Goal: Information Seeking & Learning: Find specific fact

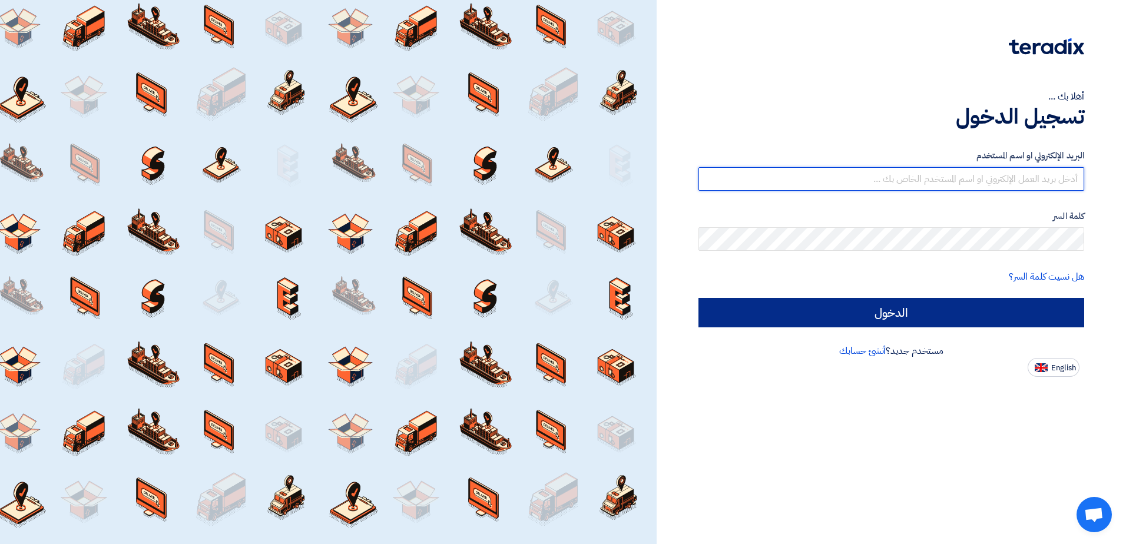
type input "[EMAIL_ADDRESS][DOMAIN_NAME]"
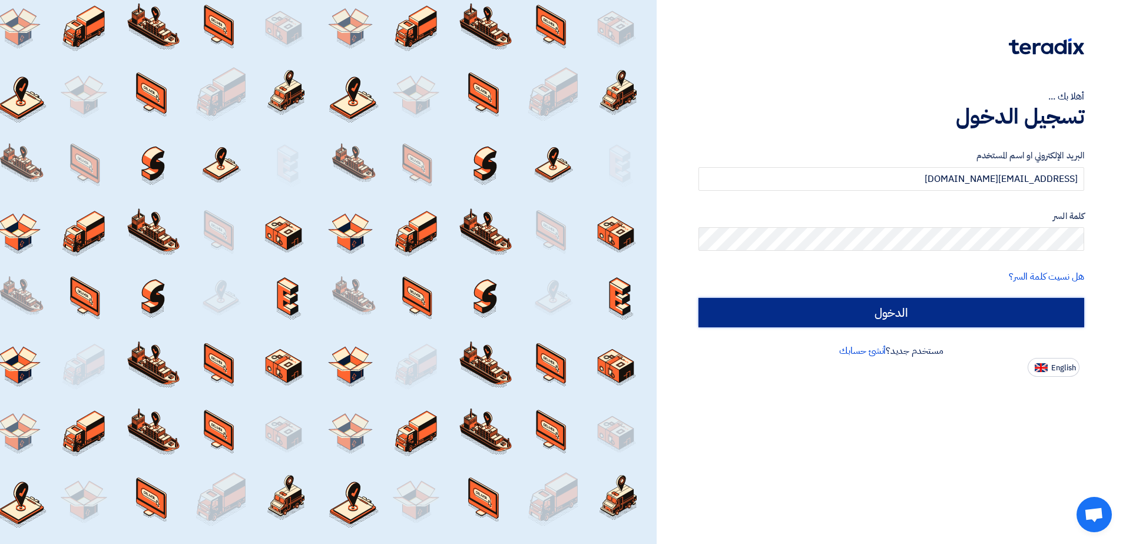
click at [911, 311] on input "الدخول" at bounding box center [892, 312] width 386 height 29
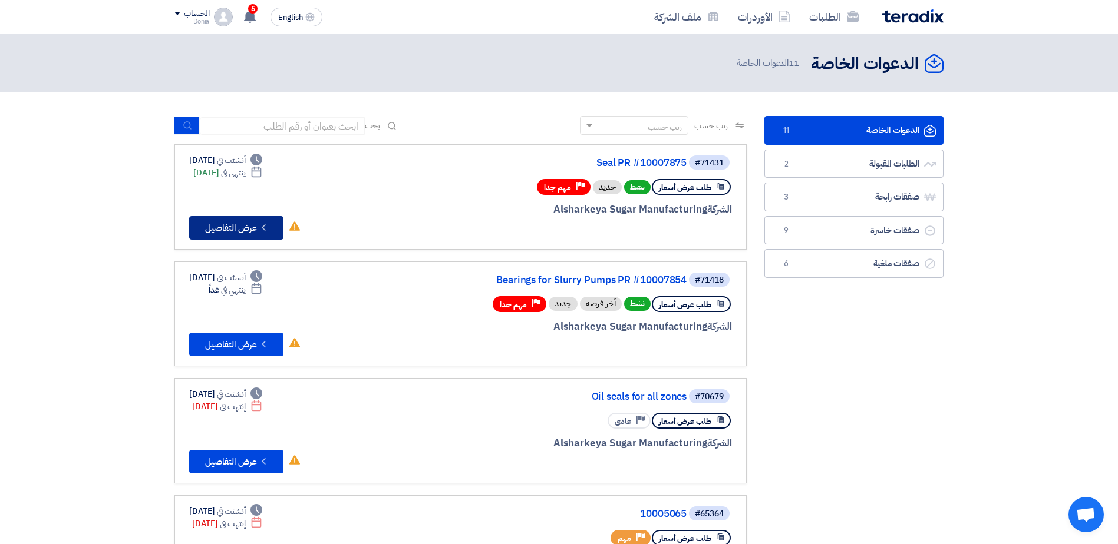
click at [216, 226] on button "Check details عرض التفاصيل" at bounding box center [236, 228] width 94 height 24
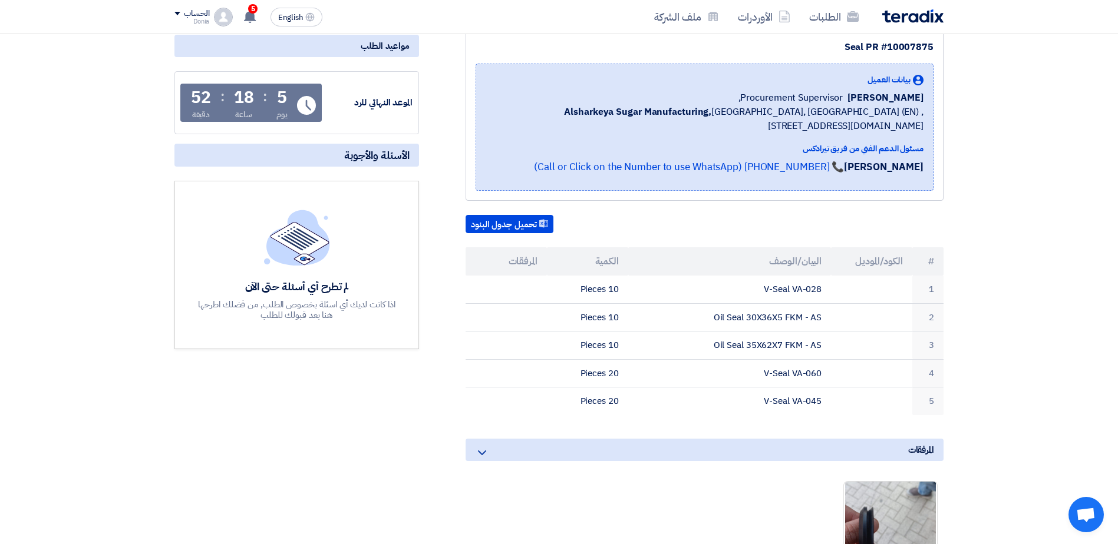
scroll to position [177, 0]
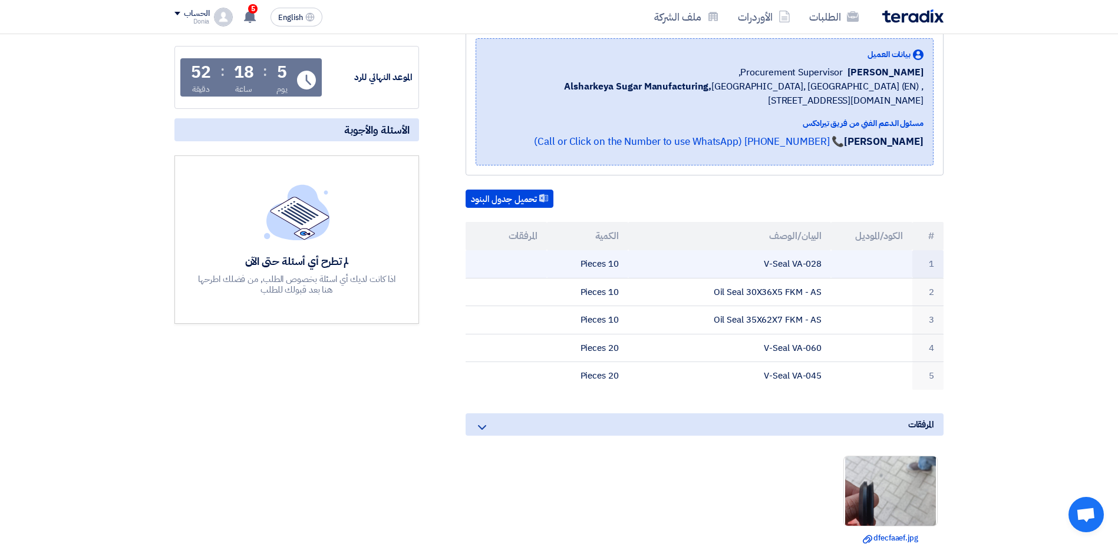
drag, startPoint x: 762, startPoint y: 265, endPoint x: 825, endPoint y: 264, distance: 63.6
click at [825, 264] on td "V-Seal VA-028" at bounding box center [729, 264] width 203 height 28
copy td "V-Seal VA-028"
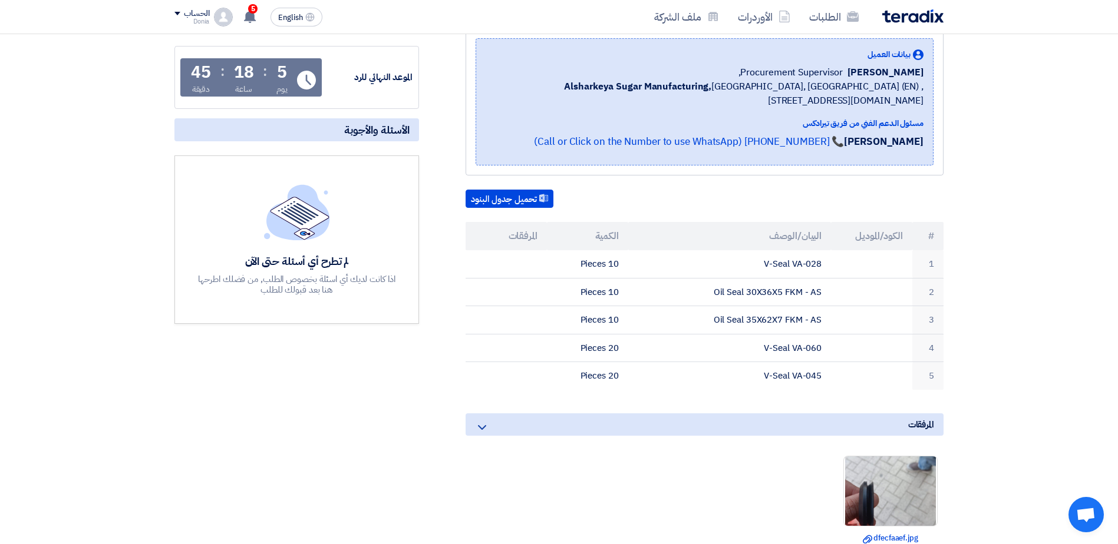
copy td "V-Seal VA-028"
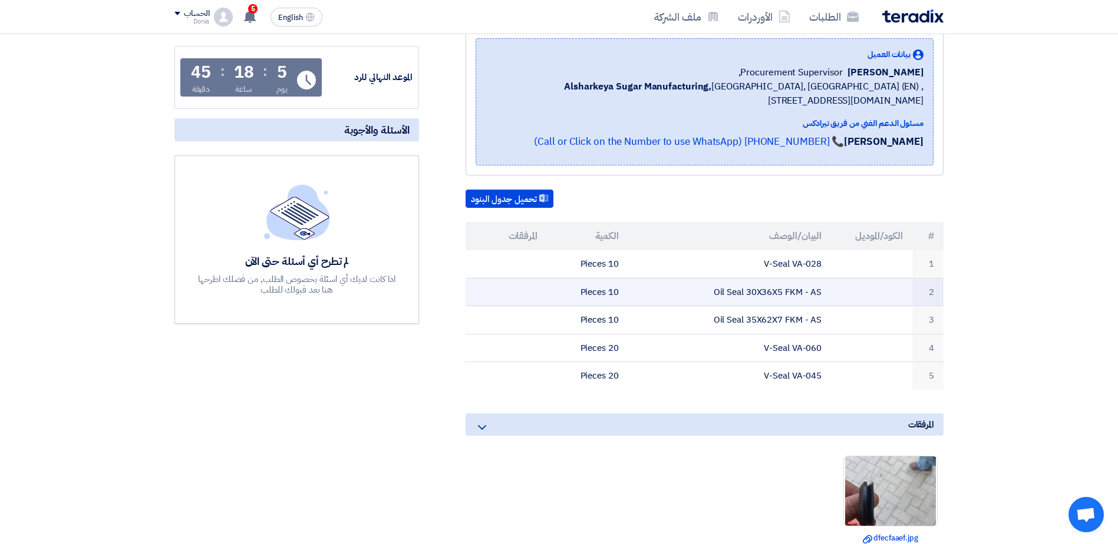
drag, startPoint x: 746, startPoint y: 294, endPoint x: 783, endPoint y: 294, distance: 36.5
click at [783, 294] on td "Oil Seal 30X36X5 FKM - AS" at bounding box center [729, 292] width 203 height 28
copy td "30X36X5"
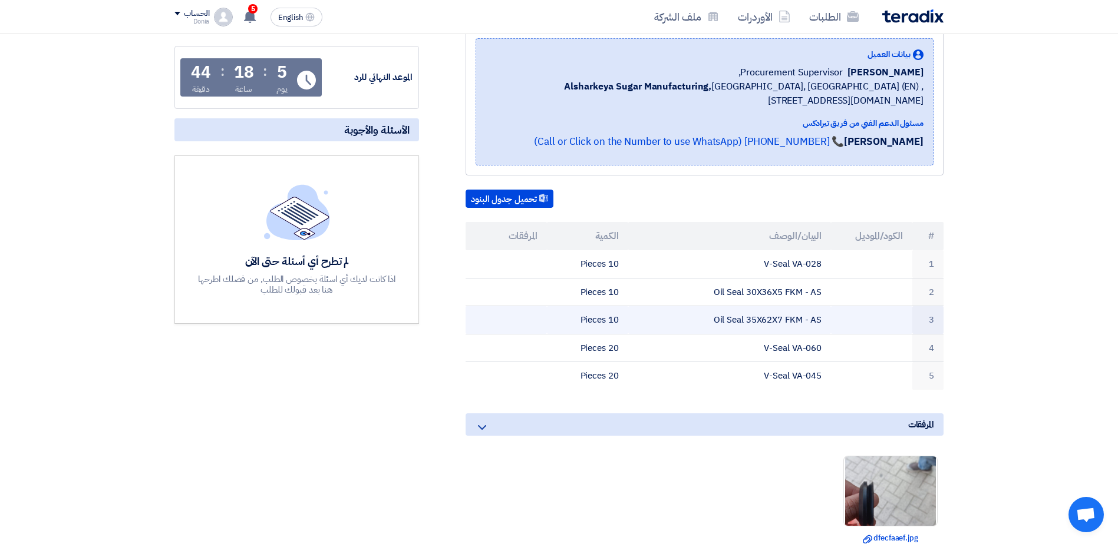
drag, startPoint x: 748, startPoint y: 321, endPoint x: 783, endPoint y: 322, distance: 35.4
click at [783, 322] on td "Oil Seal 35X62X7 FKM - AS" at bounding box center [729, 320] width 203 height 28
copy td "35X62X7"
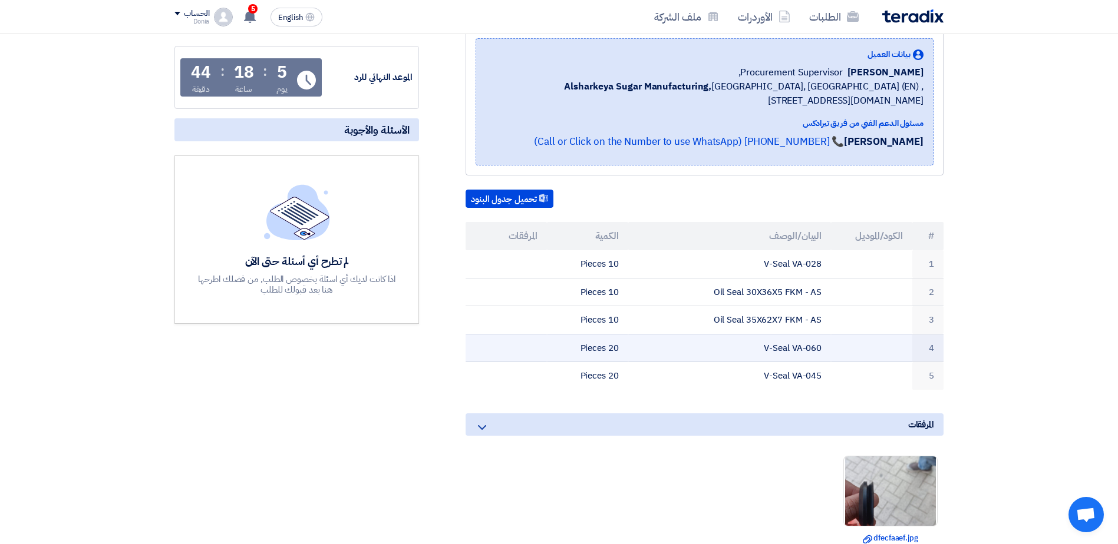
drag, startPoint x: 792, startPoint y: 352, endPoint x: 824, endPoint y: 354, distance: 31.3
click at [824, 354] on td "V-Seal VA-060" at bounding box center [729, 348] width 203 height 28
copy td "VA-060"
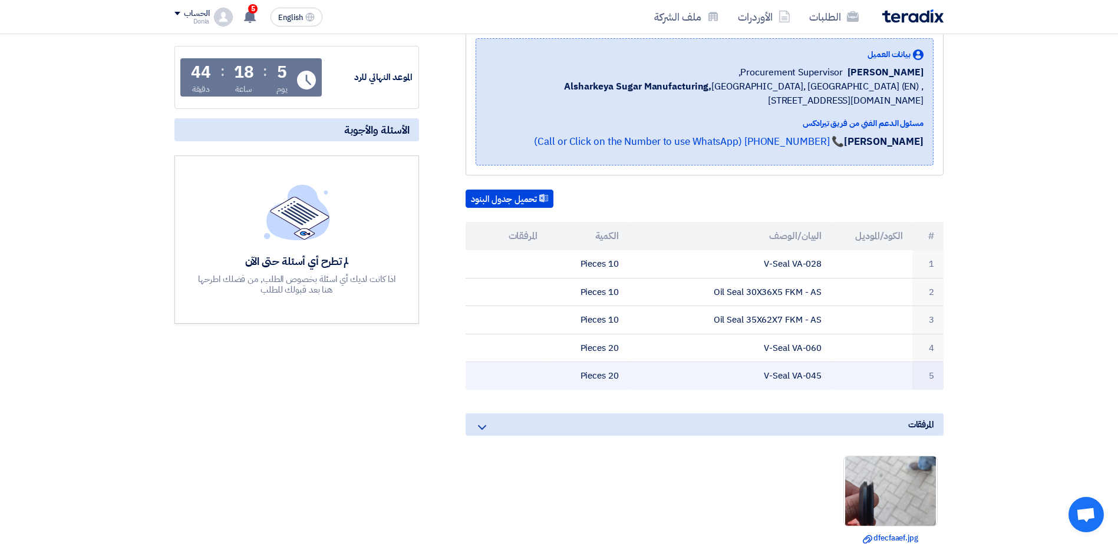
drag, startPoint x: 792, startPoint y: 377, endPoint x: 823, endPoint y: 378, distance: 31.2
click at [823, 378] on td "V-Seal VA-045" at bounding box center [729, 376] width 203 height 28
copy td "VA-045"
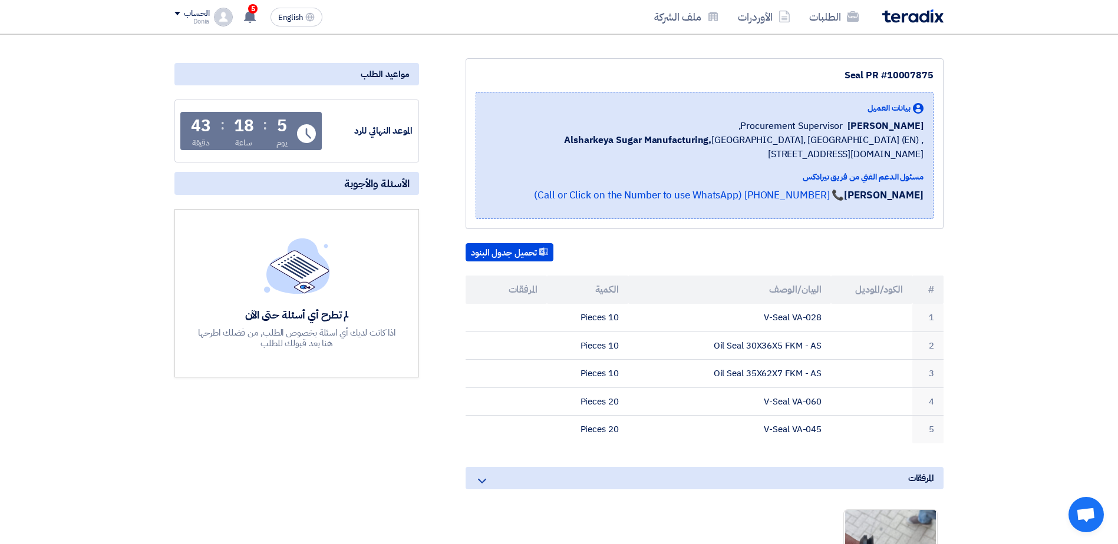
scroll to position [118, 0]
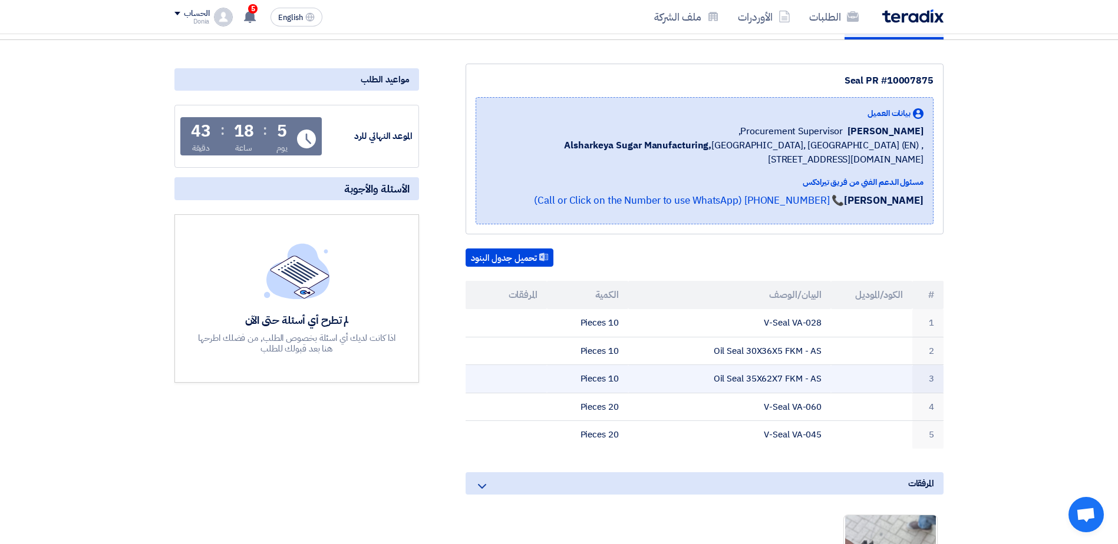
drag, startPoint x: 748, startPoint y: 377, endPoint x: 785, endPoint y: 376, distance: 37.7
click at [785, 376] on td "Oil Seal 35X62X7 FKM - AS" at bounding box center [729, 379] width 203 height 28
copy td "35X62X7"
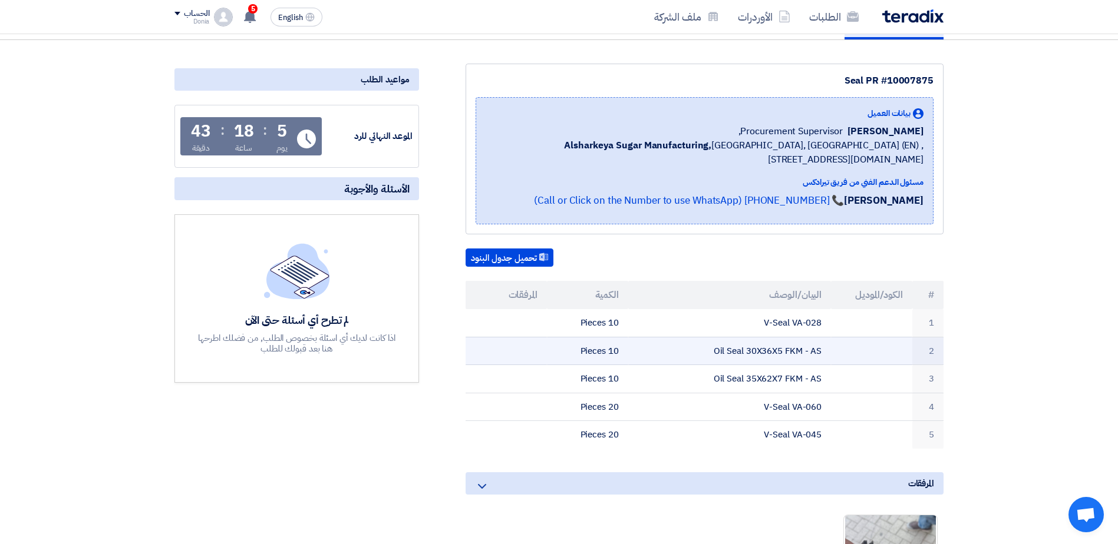
drag, startPoint x: 747, startPoint y: 348, endPoint x: 783, endPoint y: 354, distance: 36.3
click at [783, 354] on td "Oil Seal 30X36X5 FKM - AS" at bounding box center [729, 351] width 203 height 28
copy td "30X36X5"
